Goal: Task Accomplishment & Management: Use online tool/utility

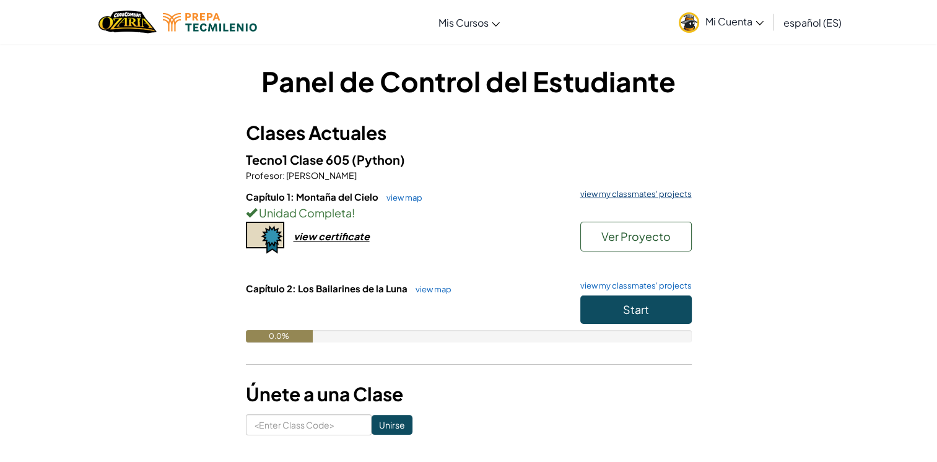
click at [641, 195] on link "view my classmates' projects" at bounding box center [633, 194] width 118 height 8
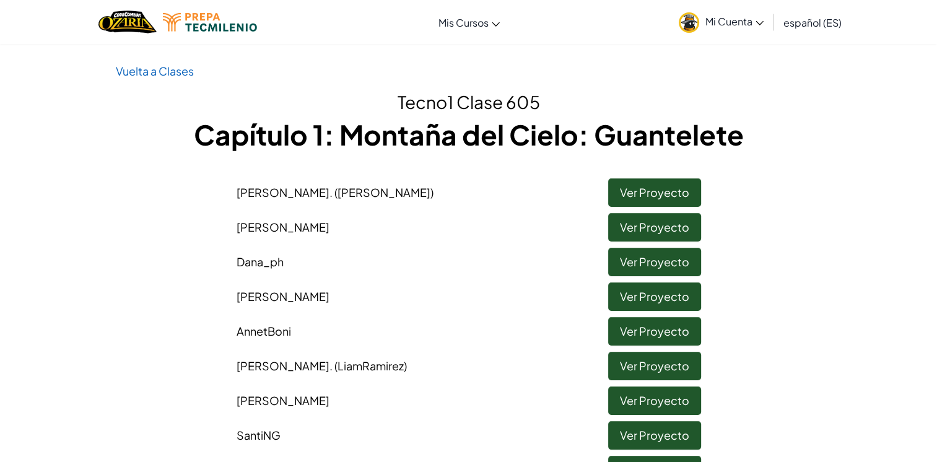
scroll to position [25, 0]
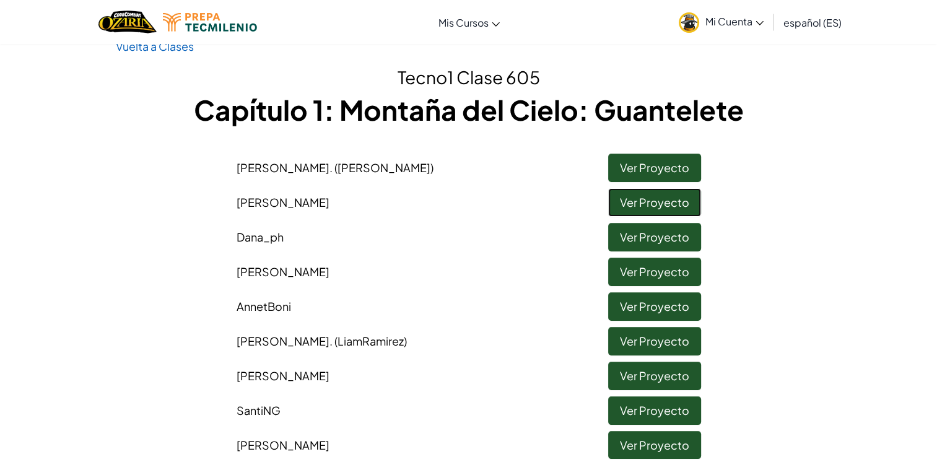
click at [641, 195] on link "Ver Proyecto" at bounding box center [654, 202] width 93 height 28
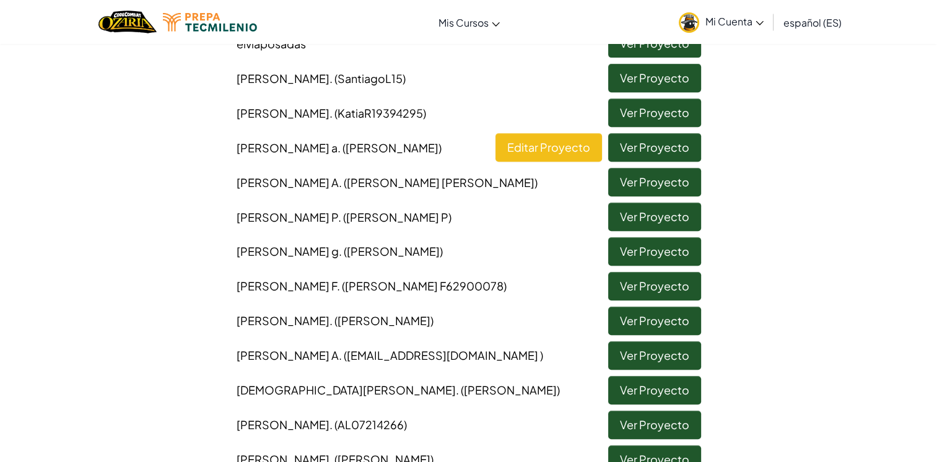
scroll to position [471, 0]
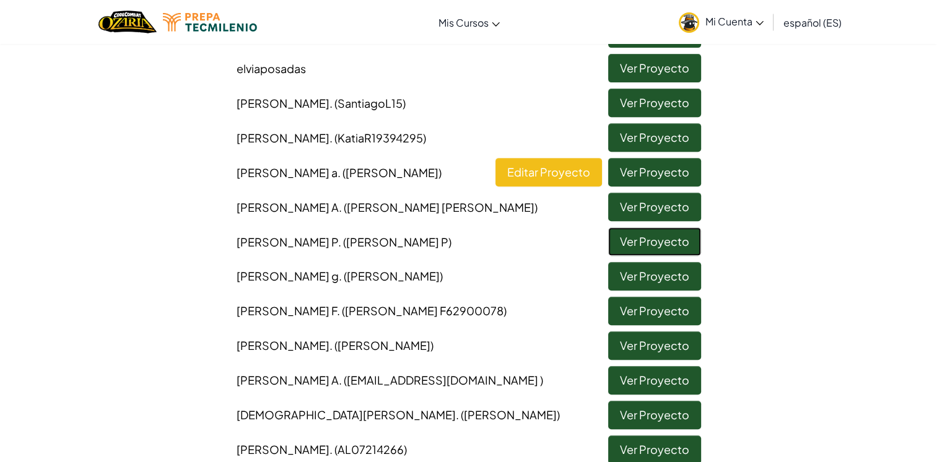
click at [641, 256] on link "Ver Proyecto" at bounding box center [654, 241] width 93 height 28
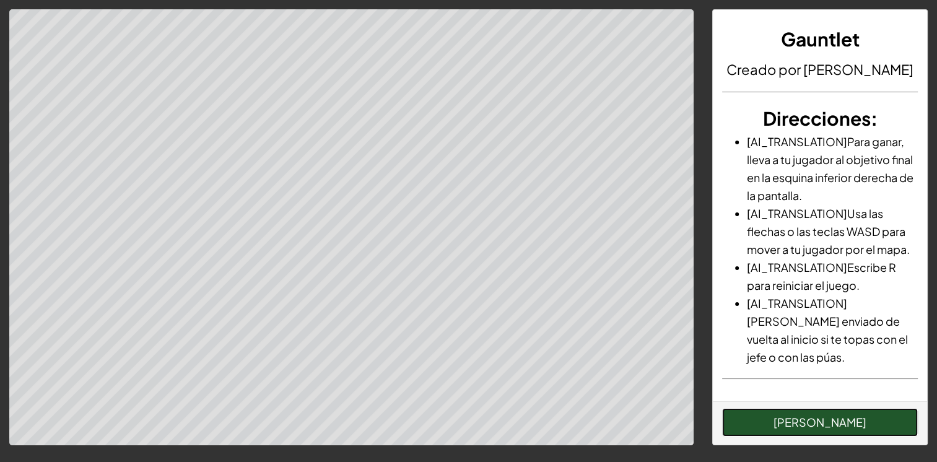
click at [724, 428] on button "[PERSON_NAME]" at bounding box center [820, 422] width 196 height 28
